Goal: Information Seeking & Learning: Learn about a topic

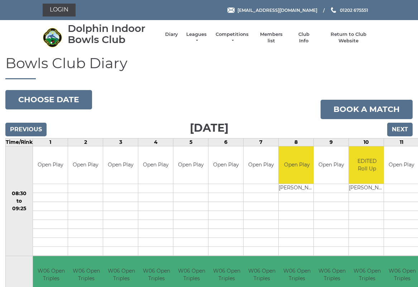
scroll to position [2, 0]
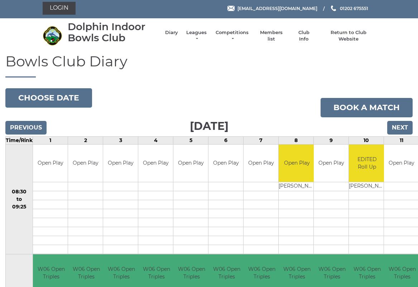
click at [203, 38] on link "Leagues" at bounding box center [196, 35] width 23 height 13
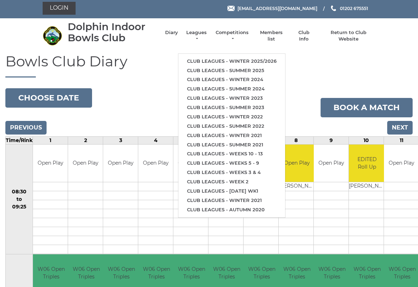
click at [242, 59] on link "Club leagues - Winter 2025/2026" at bounding box center [231, 61] width 107 height 9
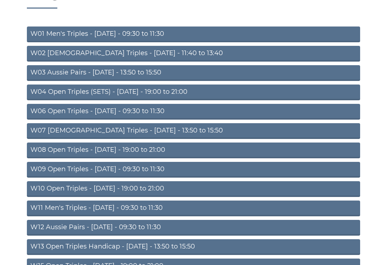
scroll to position [69, 0]
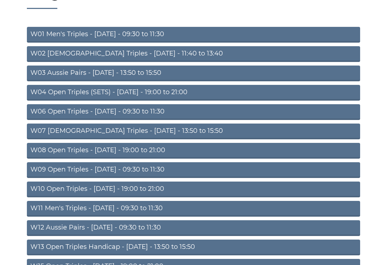
click at [112, 113] on link "W06 Open Triples - Tuesday - 09:30 to 11:30" at bounding box center [193, 112] width 333 height 16
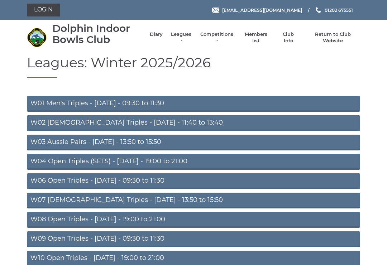
click at [112, 184] on link "W06 Open Triples - [DATE] - 09:30 to 11:30" at bounding box center [193, 181] width 333 height 16
click at [109, 105] on link "W01 Men's Triples - [DATE] - 09:30 to 11:30" at bounding box center [193, 104] width 333 height 16
